Goal: Check status: Check status

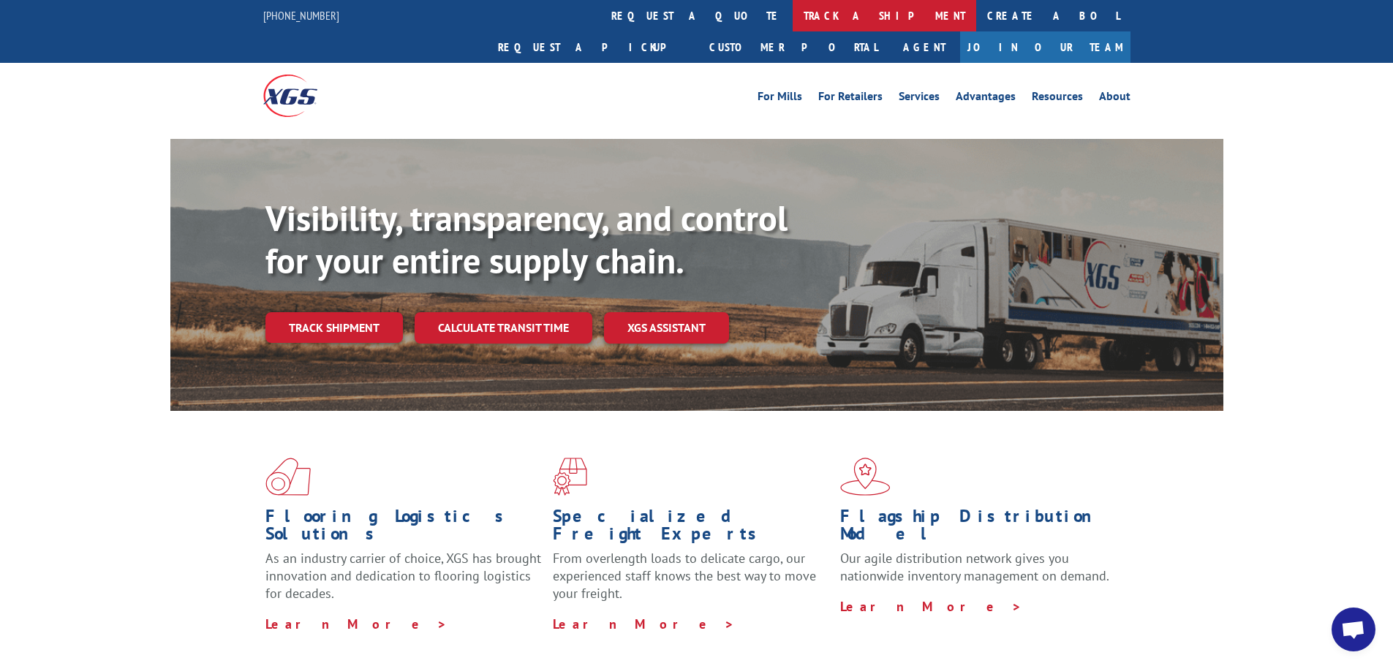
click at [792, 16] on link "track a shipment" at bounding box center [883, 15] width 183 height 31
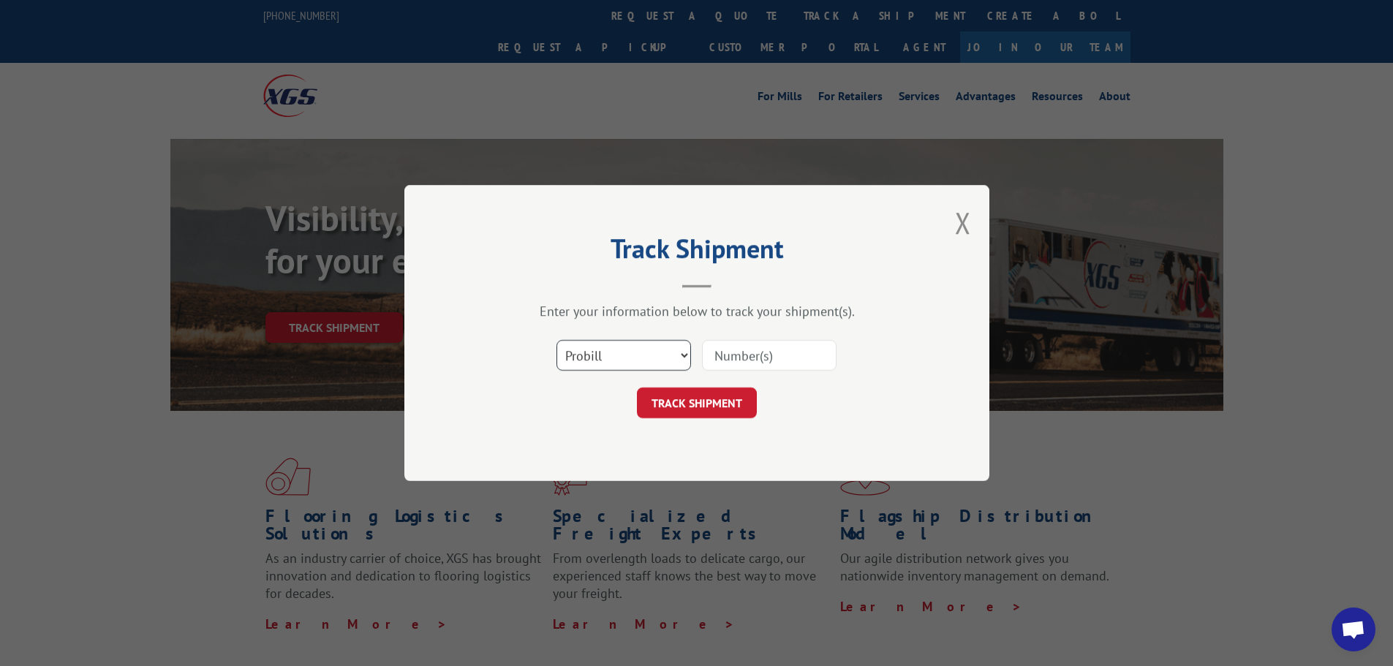
click at [686, 355] on select "Select category... Probill BOL PO" at bounding box center [623, 355] width 135 height 31
select select "bol"
click at [556, 340] on select "Select category... Probill BOL PO" at bounding box center [623, 355] width 135 height 31
click at [720, 349] on input at bounding box center [769, 355] width 135 height 31
type input "15176454"
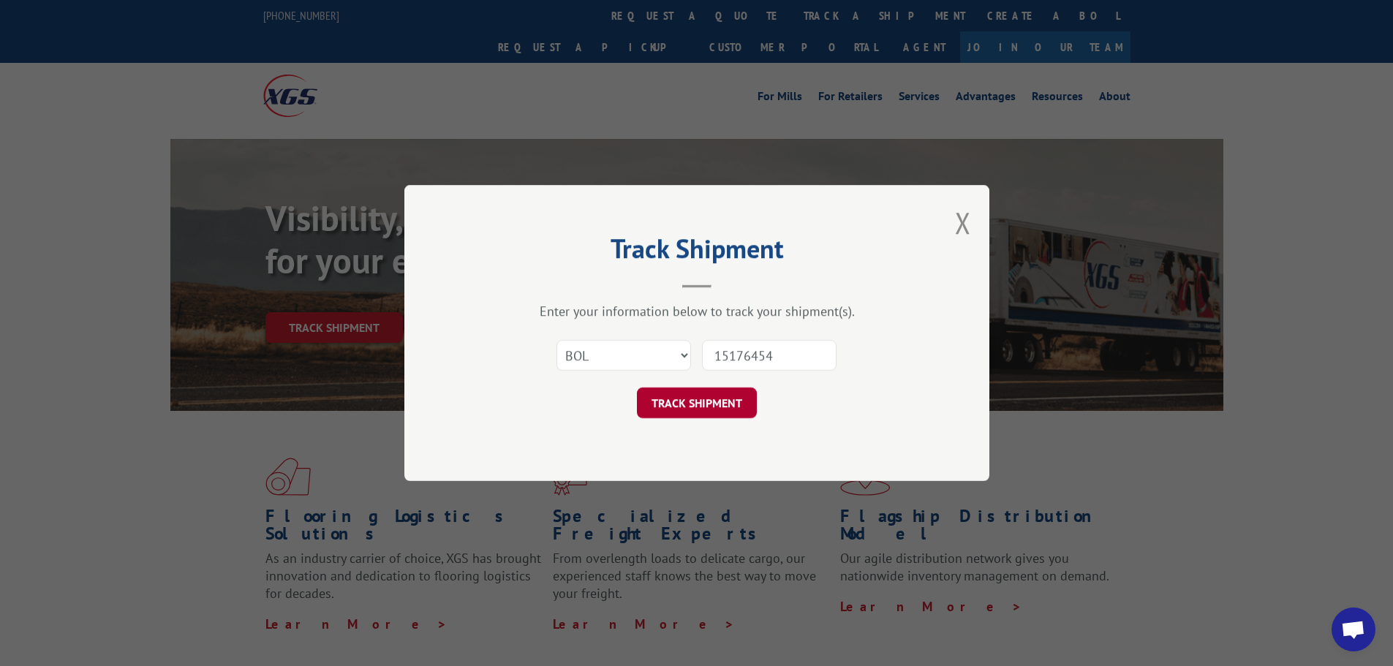
click at [706, 393] on button "TRACK SHIPMENT" at bounding box center [697, 402] width 120 height 31
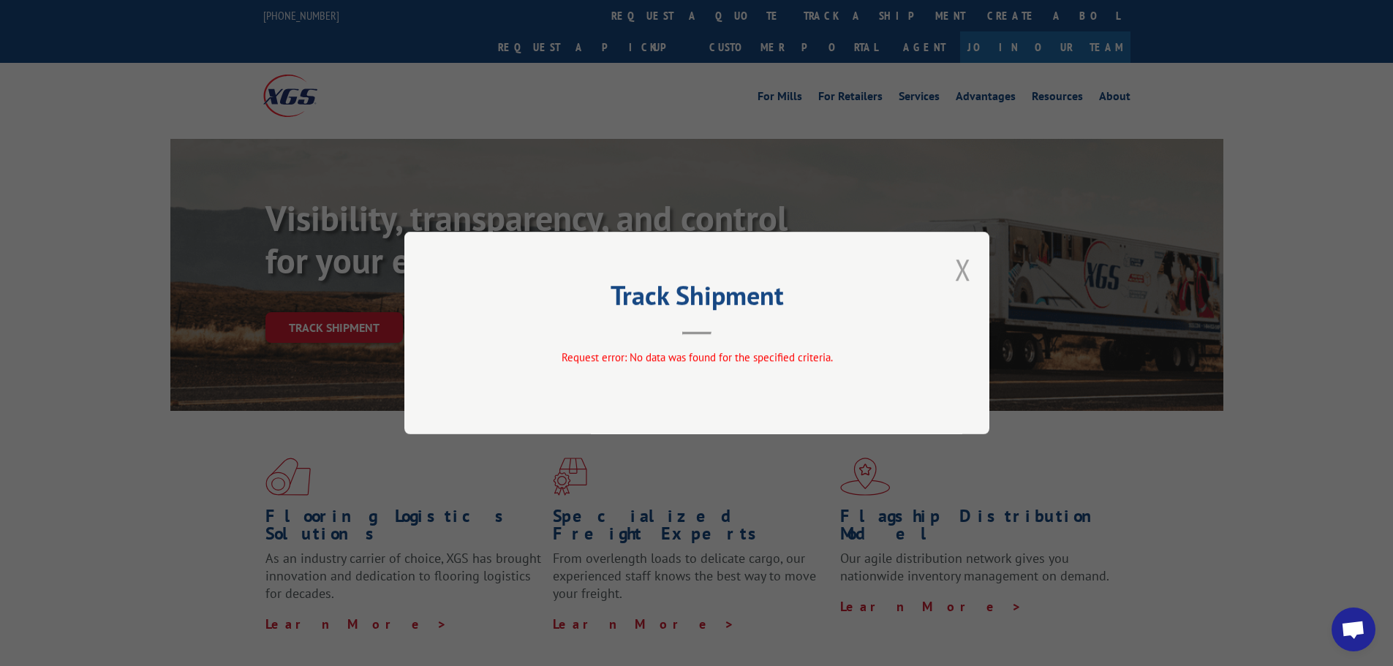
click at [961, 265] on button "Close modal" at bounding box center [963, 269] width 16 height 39
